Goal: Task Accomplishment & Management: Complete application form

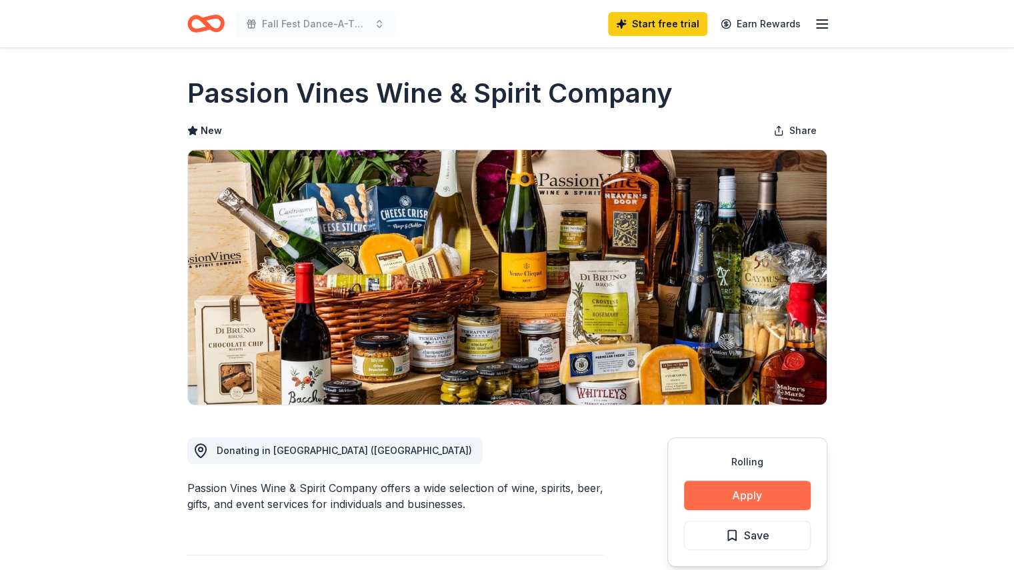
click at [771, 501] on button "Apply" at bounding box center [747, 495] width 127 height 29
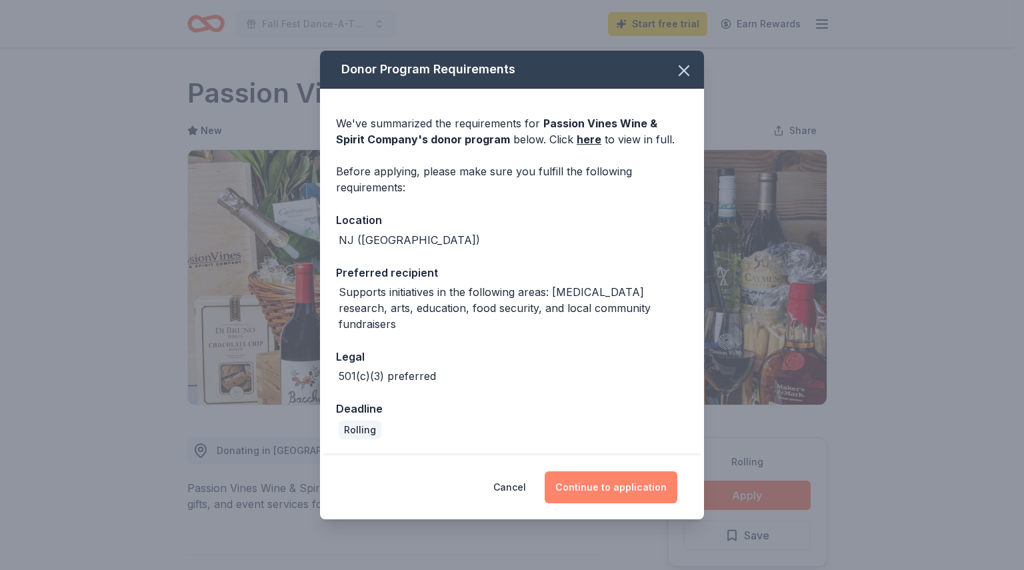
click at [629, 491] on button "Continue to application" at bounding box center [611, 487] width 133 height 32
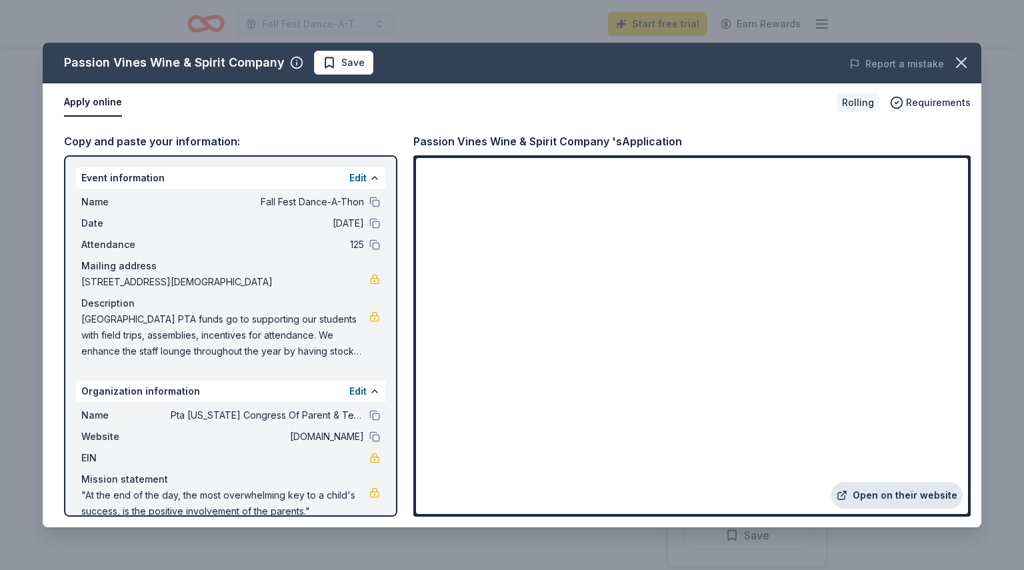
click at [887, 493] on link "Open on their website" at bounding box center [896, 495] width 131 height 27
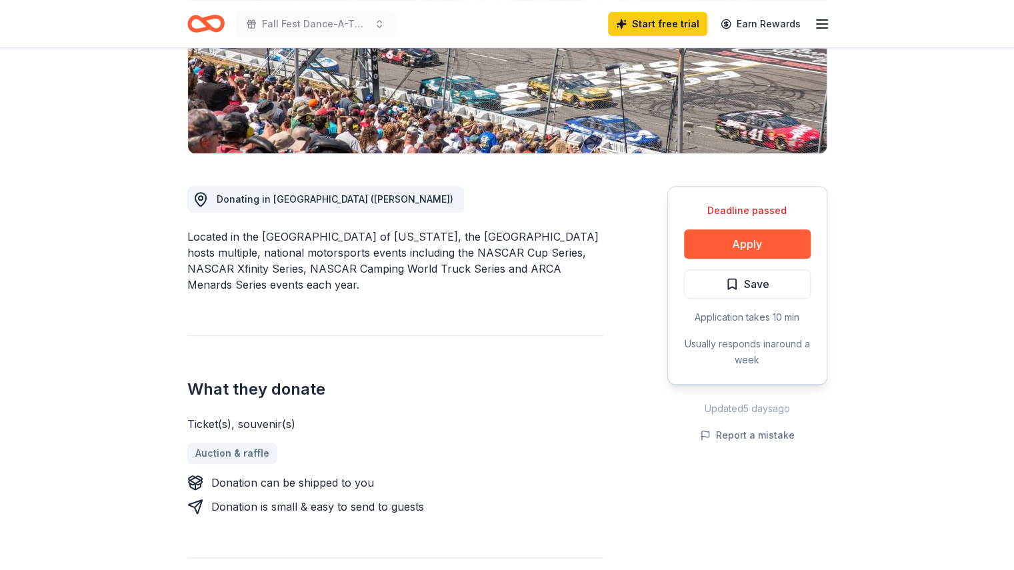
scroll to position [279, 0]
